Goal: Find contact information: Find contact information

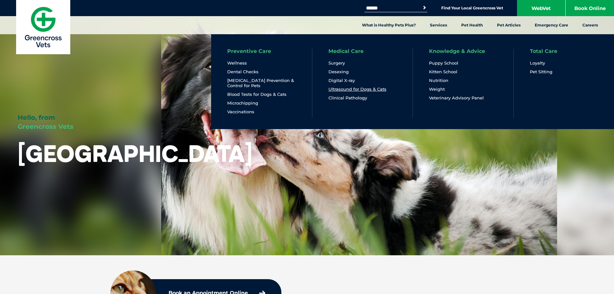
click at [357, 88] on link "Ultrasound for Dogs & Cats" at bounding box center [358, 88] width 58 height 5
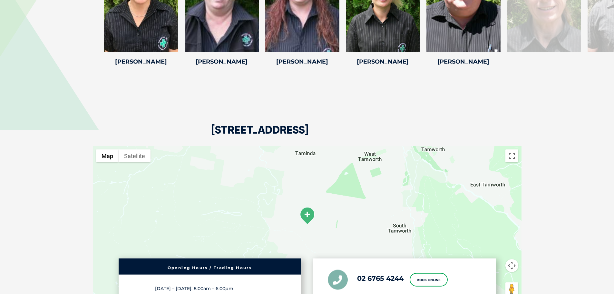
scroll to position [1193, 0]
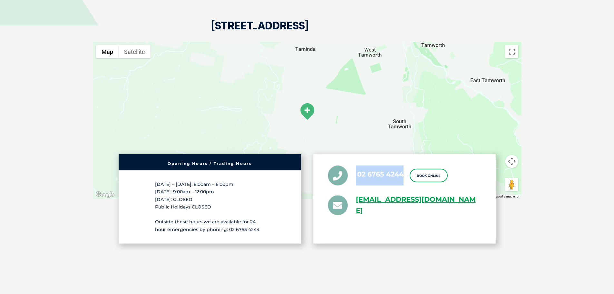
drag, startPoint x: 354, startPoint y: 169, endPoint x: 408, endPoint y: 171, distance: 54.5
click at [408, 171] on ul "02 6765 4244 Book Online greencross.southtamworth@greencrossvet.com.au" at bounding box center [404, 190] width 153 height 51
drag, startPoint x: 408, startPoint y: 171, endPoint x: 357, endPoint y: 169, distance: 51.3
click at [357, 169] on ul "02 6765 4244 Book Online greencross.southtamworth@greencrossvet.com.au" at bounding box center [404, 190] width 153 height 51
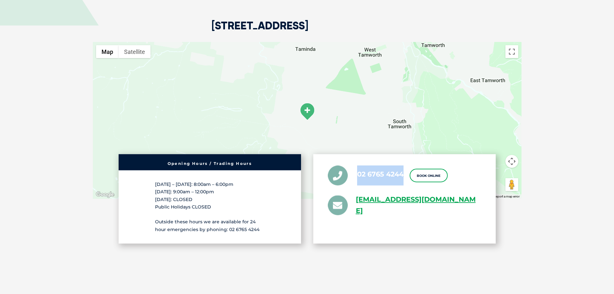
click at [357, 165] on li "02 6765 4244" at bounding box center [366, 175] width 76 height 20
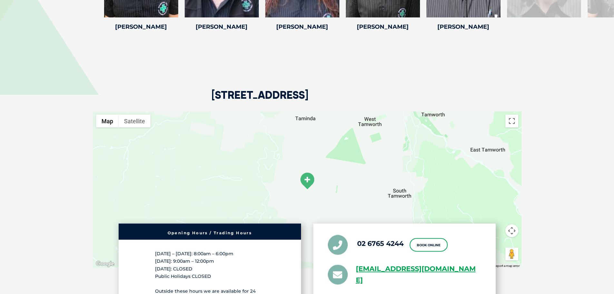
scroll to position [1290, 0]
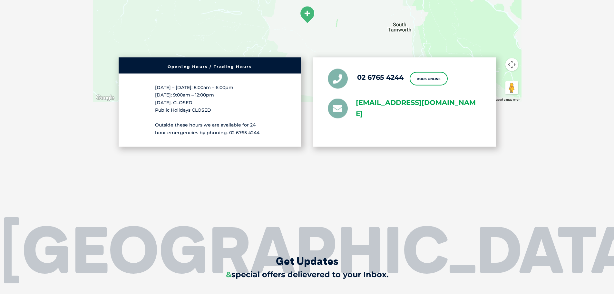
drag, startPoint x: 350, startPoint y: 65, endPoint x: 429, endPoint y: 110, distance: 90.9
click at [429, 110] on ul "02 6765 4244 Book Online greencross.southtamworth@greencrossvet.com.au" at bounding box center [404, 94] width 153 height 51
click at [429, 110] on link "greencross.southtamworth@greencrossvet.com.au" at bounding box center [418, 108] width 125 height 23
click at [428, 113] on div "02 6765 4244 Book Online greencross.southtamworth@greencrossvet.com.au" at bounding box center [404, 101] width 182 height 89
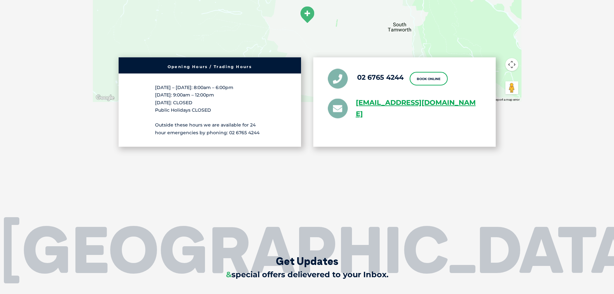
click at [423, 128] on div "02 6765 4244 Book Online greencross.southtamworth@greencrossvet.com.au" at bounding box center [404, 101] width 182 height 89
drag, startPoint x: 418, startPoint y: 114, endPoint x: 353, endPoint y: 74, distance: 76.0
click at [353, 74] on div "02 6765 4244 Book Online greencross.southtamworth@greencrossvet.com.au" at bounding box center [404, 101] width 182 height 89
click at [353, 171] on div "88 Duri Road, South Tamworth NSW 2340 ← Move left → Move right ↑ Move up ↓ Move…" at bounding box center [307, 29] width 442 height 324
click at [377, 123] on div "02 6765 4244 Book Online greencross.southtamworth@greencrossvet.com.au" at bounding box center [404, 101] width 182 height 89
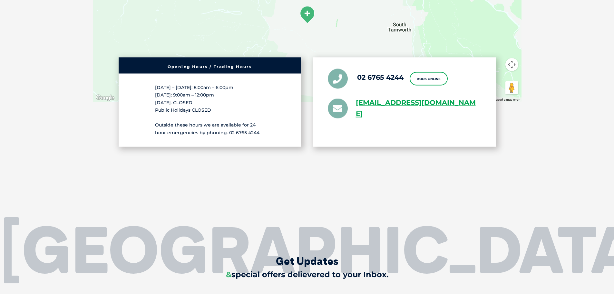
drag, startPoint x: 415, startPoint y: 113, endPoint x: 357, endPoint y: 78, distance: 68.1
click at [357, 78] on div "02 6765 4244 Book Online greencross.southtamworth@greencrossvet.com.au" at bounding box center [404, 101] width 182 height 89
copy ul "02 6765 4244 Book Online greencross.southtamworth@greencrossvet.com.au"
click at [361, 134] on div "02 6765 4244 Book Online greencross.southtamworth@greencrossvet.com.au" at bounding box center [404, 101] width 182 height 89
